Goal: Task Accomplishment & Management: Manage account settings

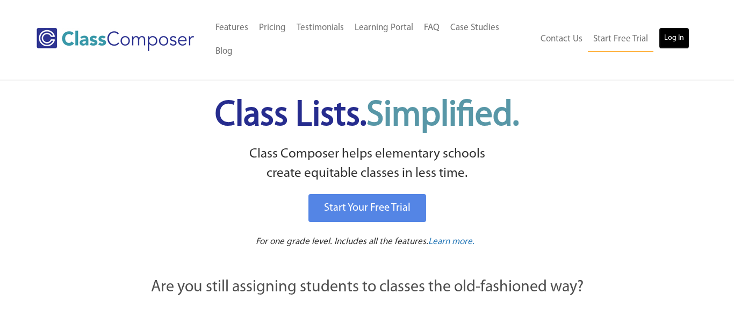
click at [670, 27] on link "Log In" at bounding box center [674, 37] width 31 height 21
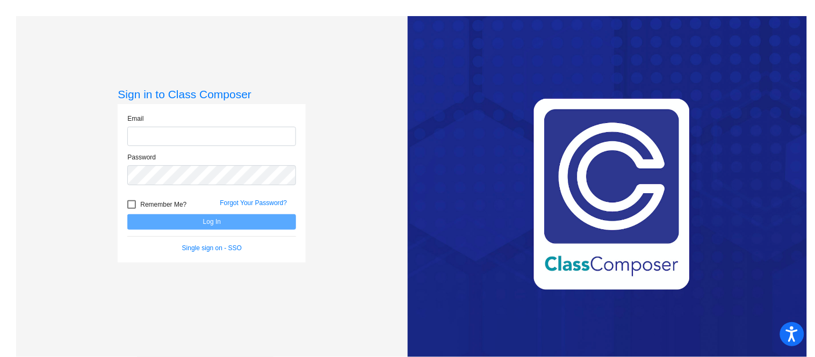
type input "[EMAIL_ADDRESS][PERSON_NAME][DOMAIN_NAME]"
click at [130, 207] on div at bounding box center [131, 204] width 9 height 9
click at [131, 209] on input "Remember Me?" at bounding box center [131, 209] width 1 height 1
checkbox input "true"
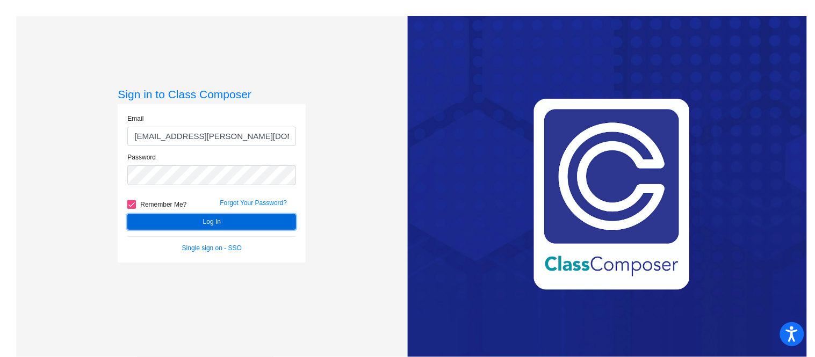
click at [221, 221] on button "Log In" at bounding box center [211, 222] width 169 height 16
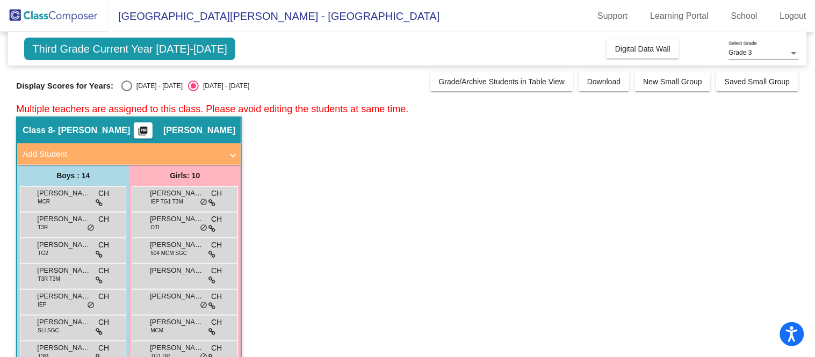
click at [123, 85] on div "Select an option" at bounding box center [126, 86] width 11 height 11
click at [126, 91] on input "[DATE] - [DATE]" at bounding box center [126, 91] width 1 height 1
radio input "true"
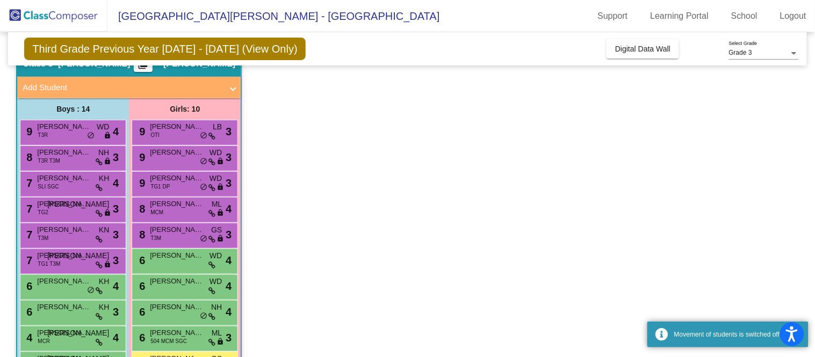
scroll to position [68, 0]
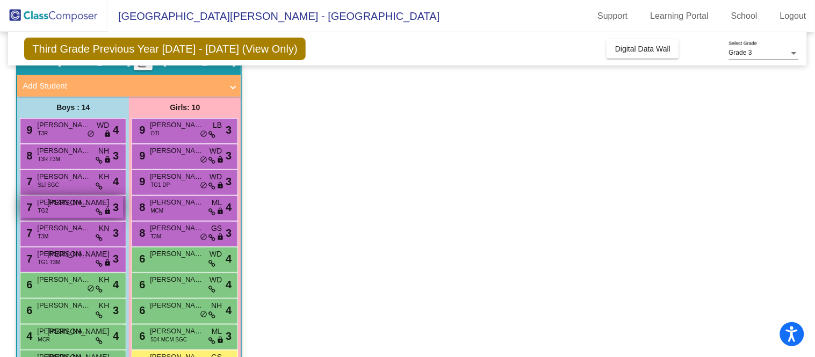
click at [63, 212] on div "7 [PERSON_NAME] TG2 JO lock do_not_disturb_alt 3" at bounding box center [71, 207] width 103 height 22
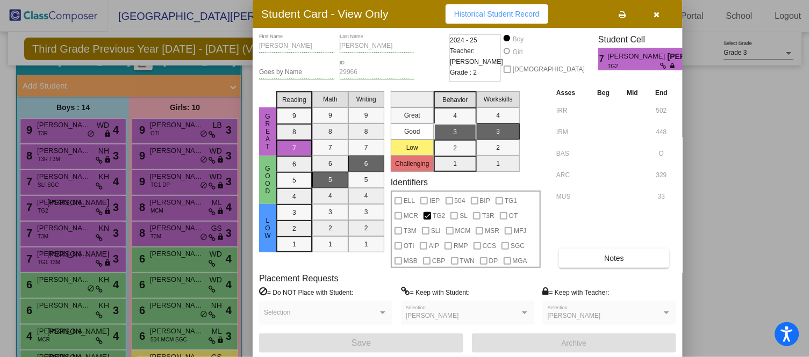
click at [658, 15] on icon "button" at bounding box center [657, 15] width 6 height 8
